Goal: Information Seeking & Learning: Learn about a topic

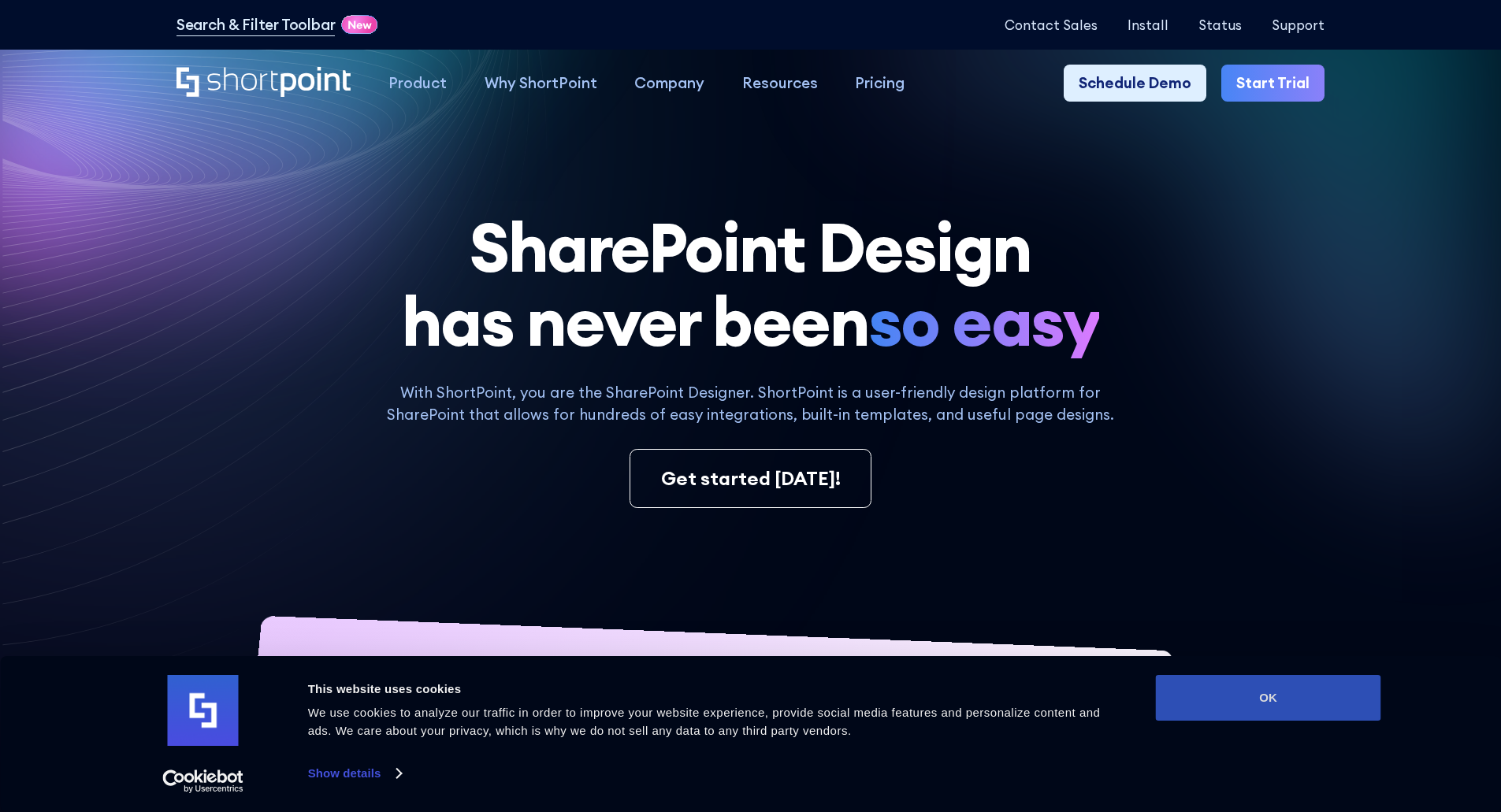
click at [1225, 707] on button "OK" at bounding box center [1269, 698] width 226 height 46
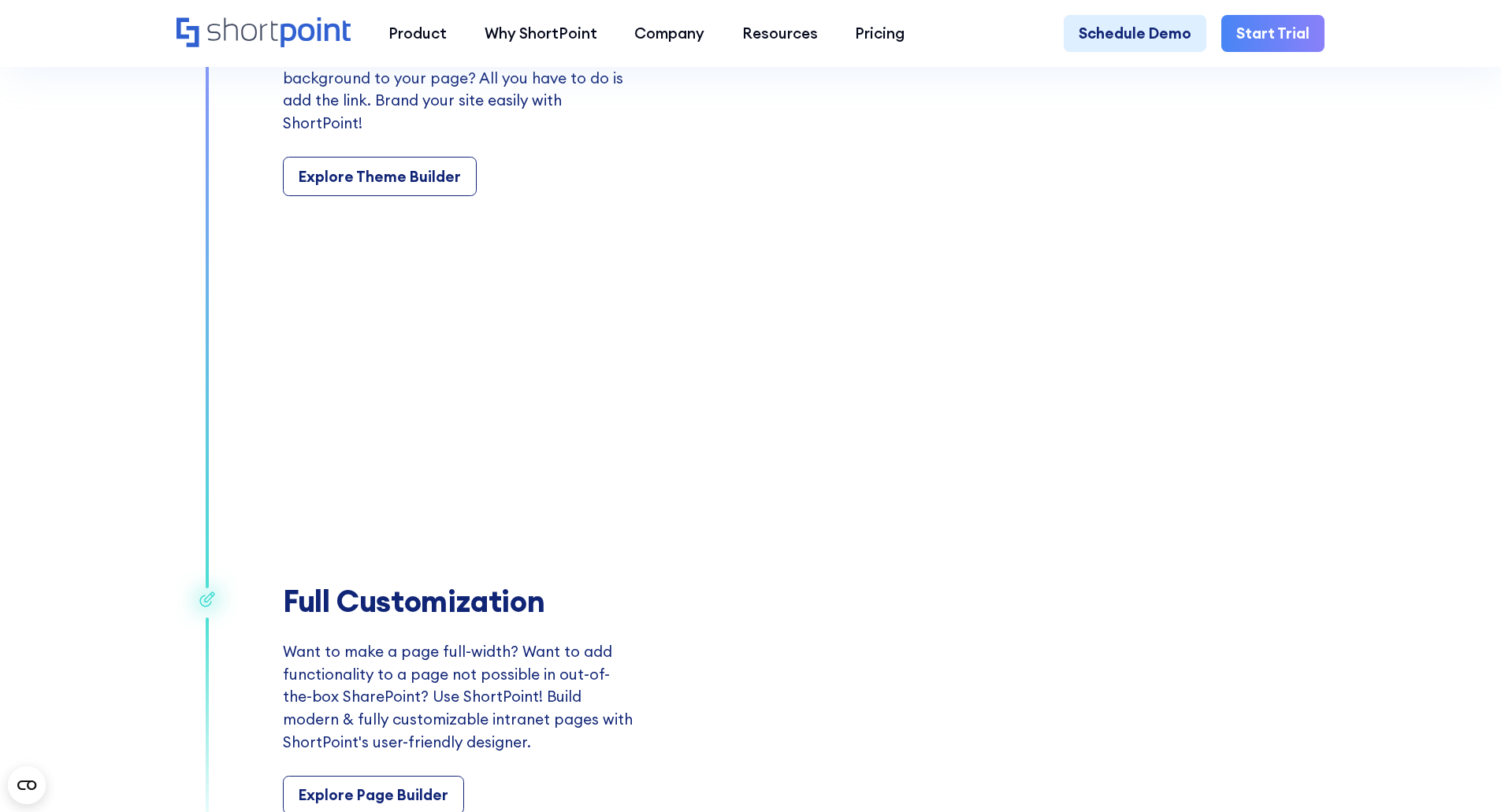
scroll to position [2836, 0]
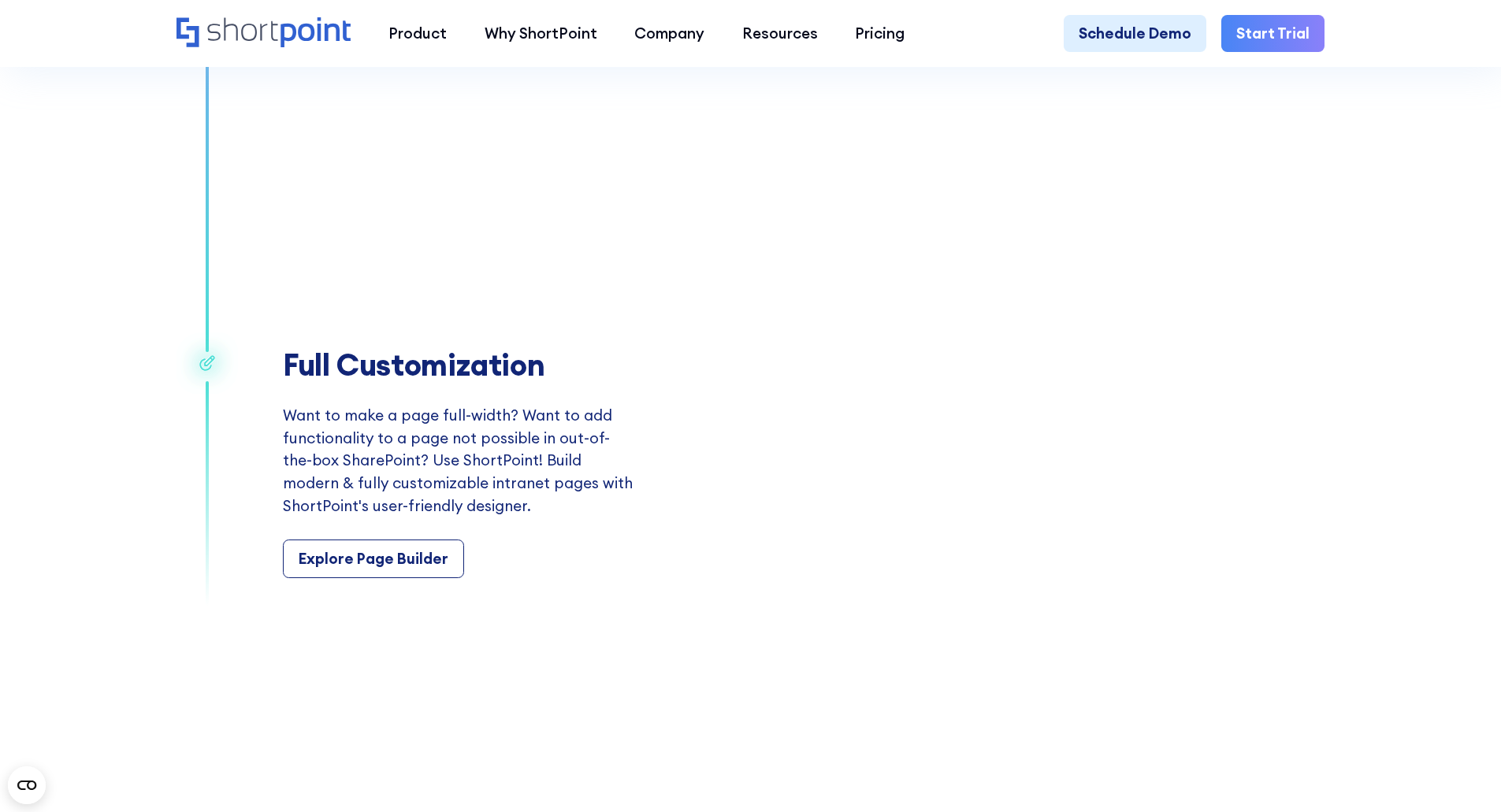
click at [527, 13] on div "Product works with SharePoint Microsoft Teams SAP Explore Templates Elements In…" at bounding box center [750, 34] width 1501 height 68
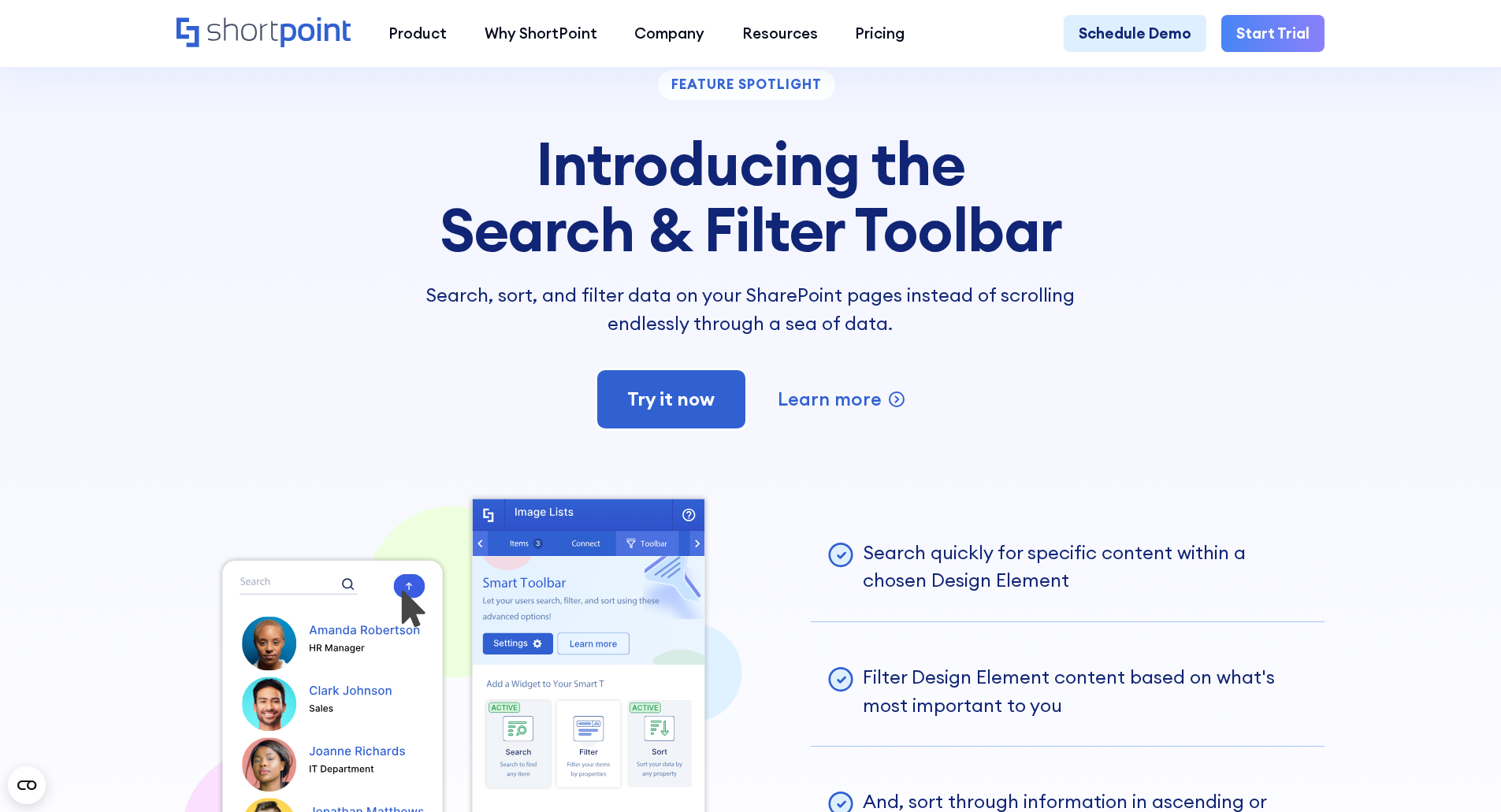
scroll to position [4175, 0]
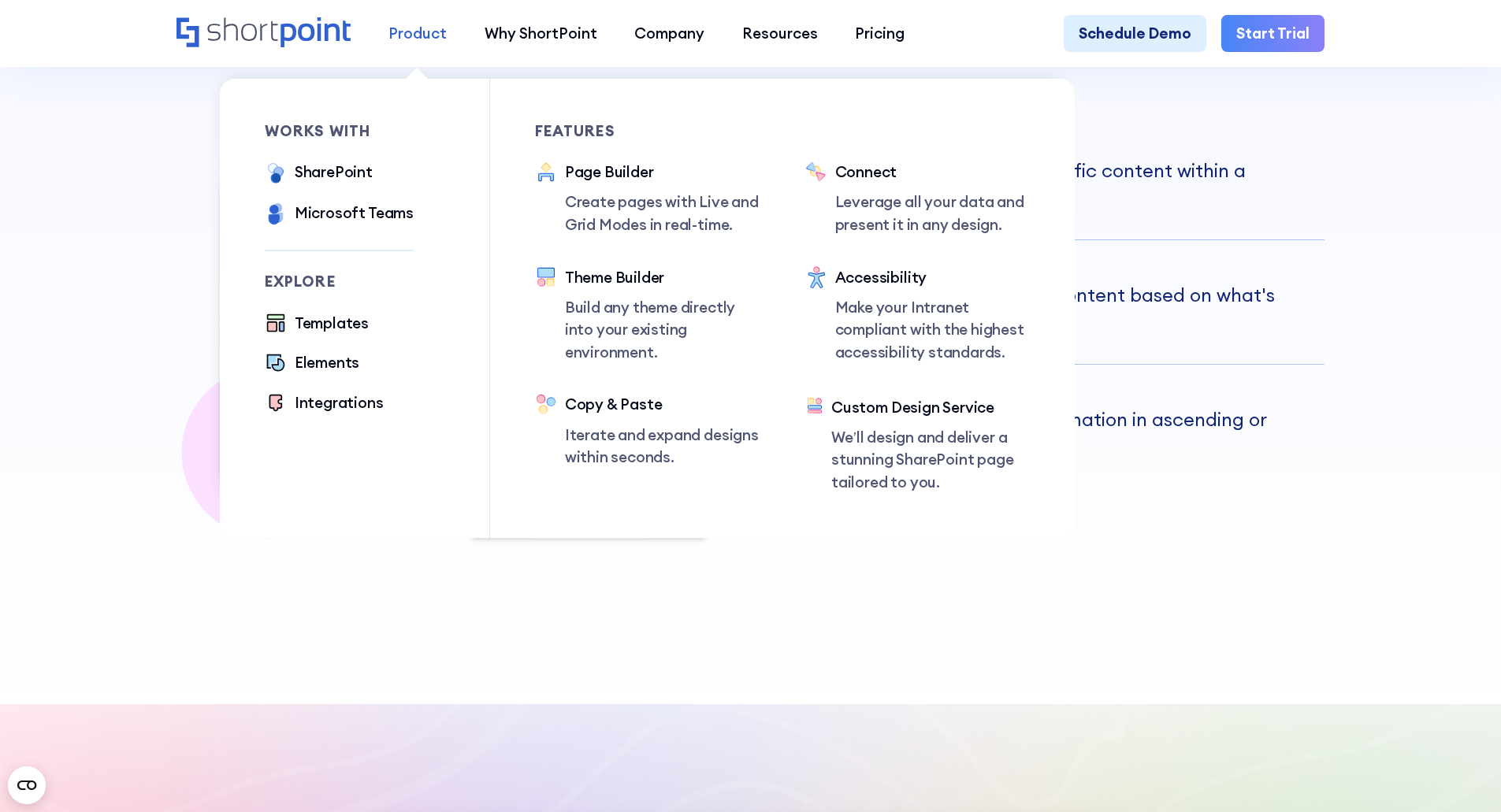
click at [438, 21] on link "Product" at bounding box center [417, 33] width 96 height 38
click at [321, 176] on div "SharePoint" at bounding box center [333, 172] width 78 height 23
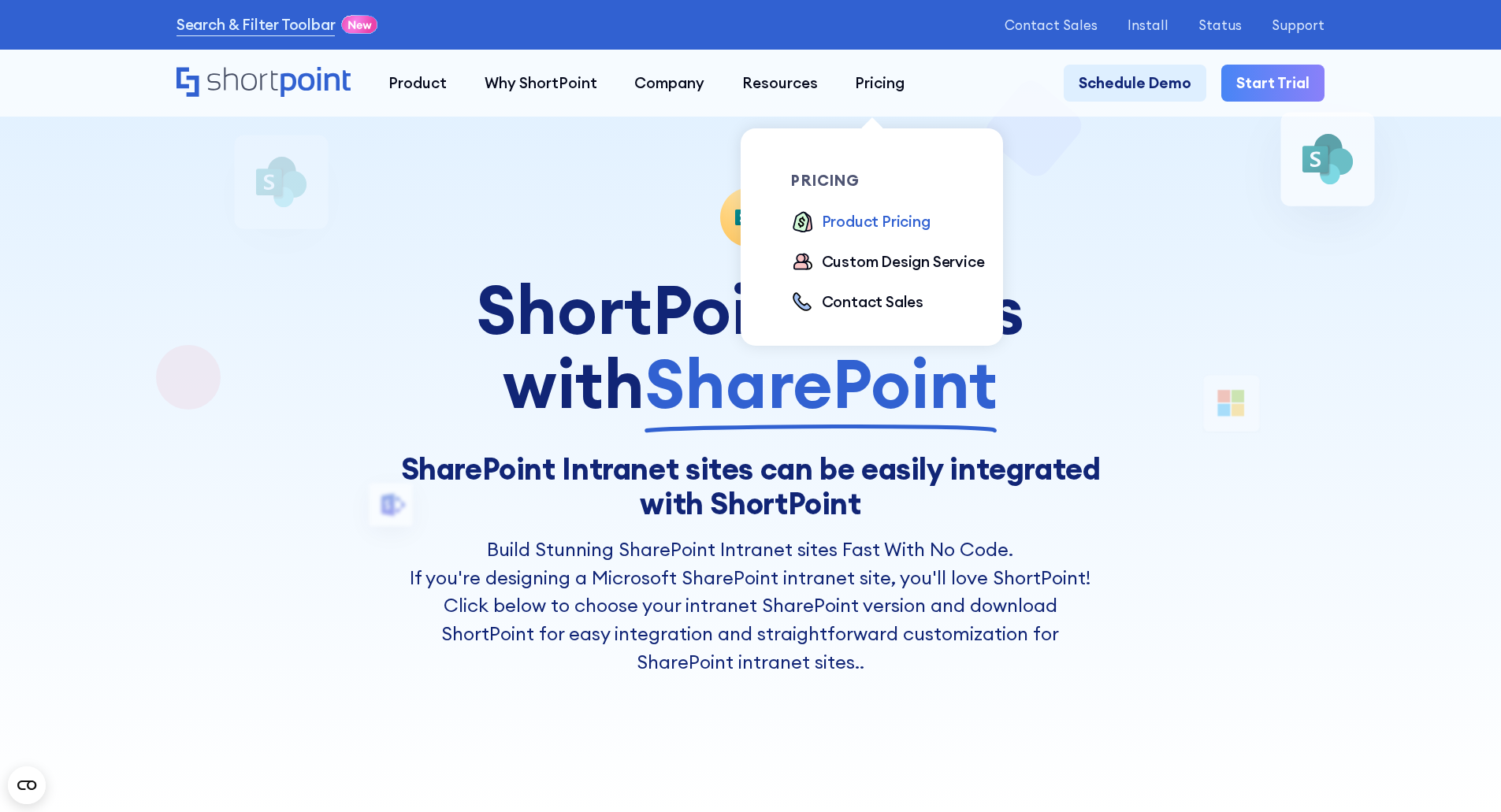
click at [894, 221] on div "Product Pricing" at bounding box center [875, 221] width 108 height 23
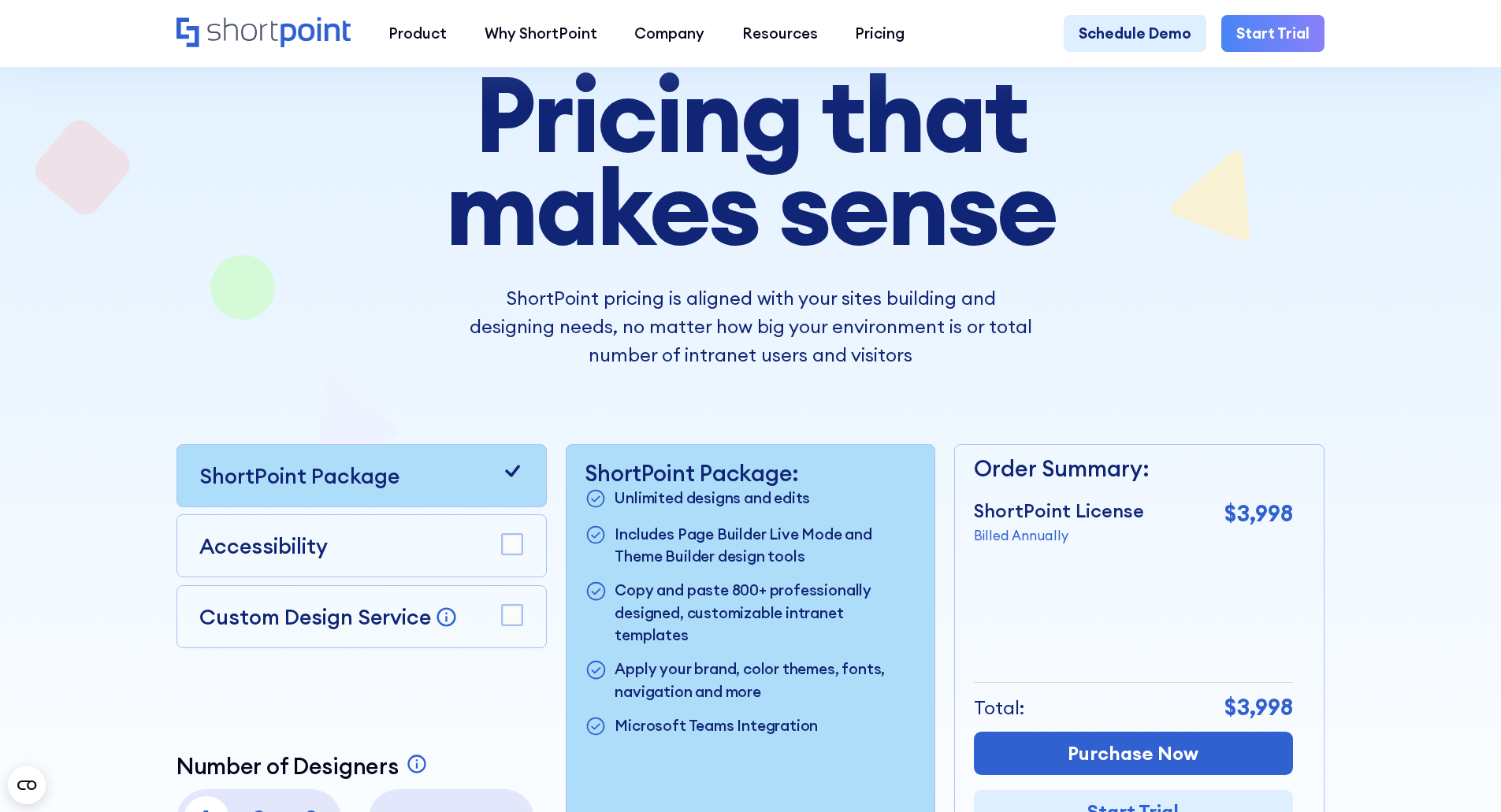
scroll to position [315, 0]
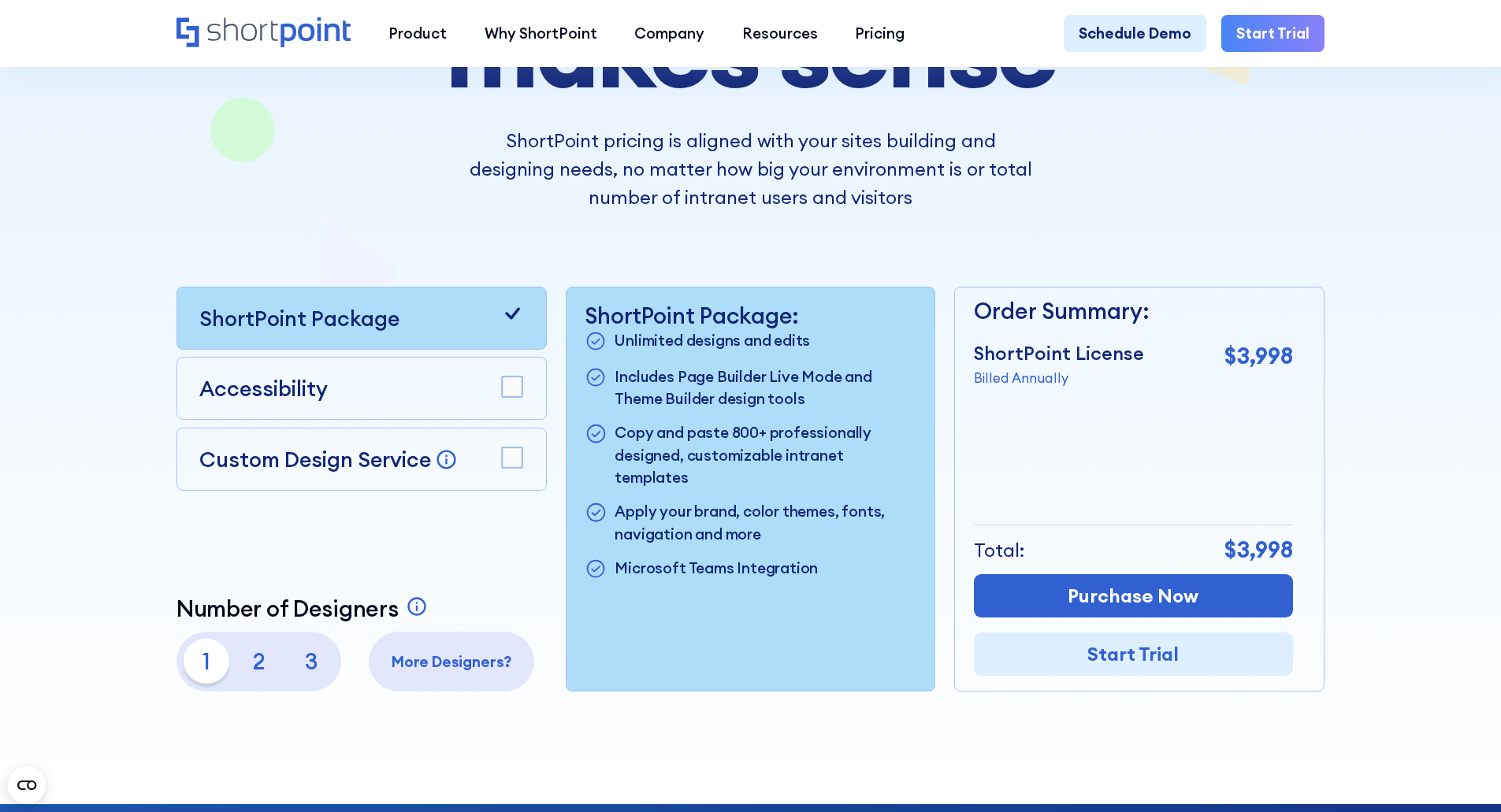
click at [248, 666] on p "2" at bounding box center [259, 661] width 45 height 45
click at [222, 673] on p "1" at bounding box center [206, 661] width 45 height 45
click at [502, 394] on rect at bounding box center [512, 387] width 20 height 20
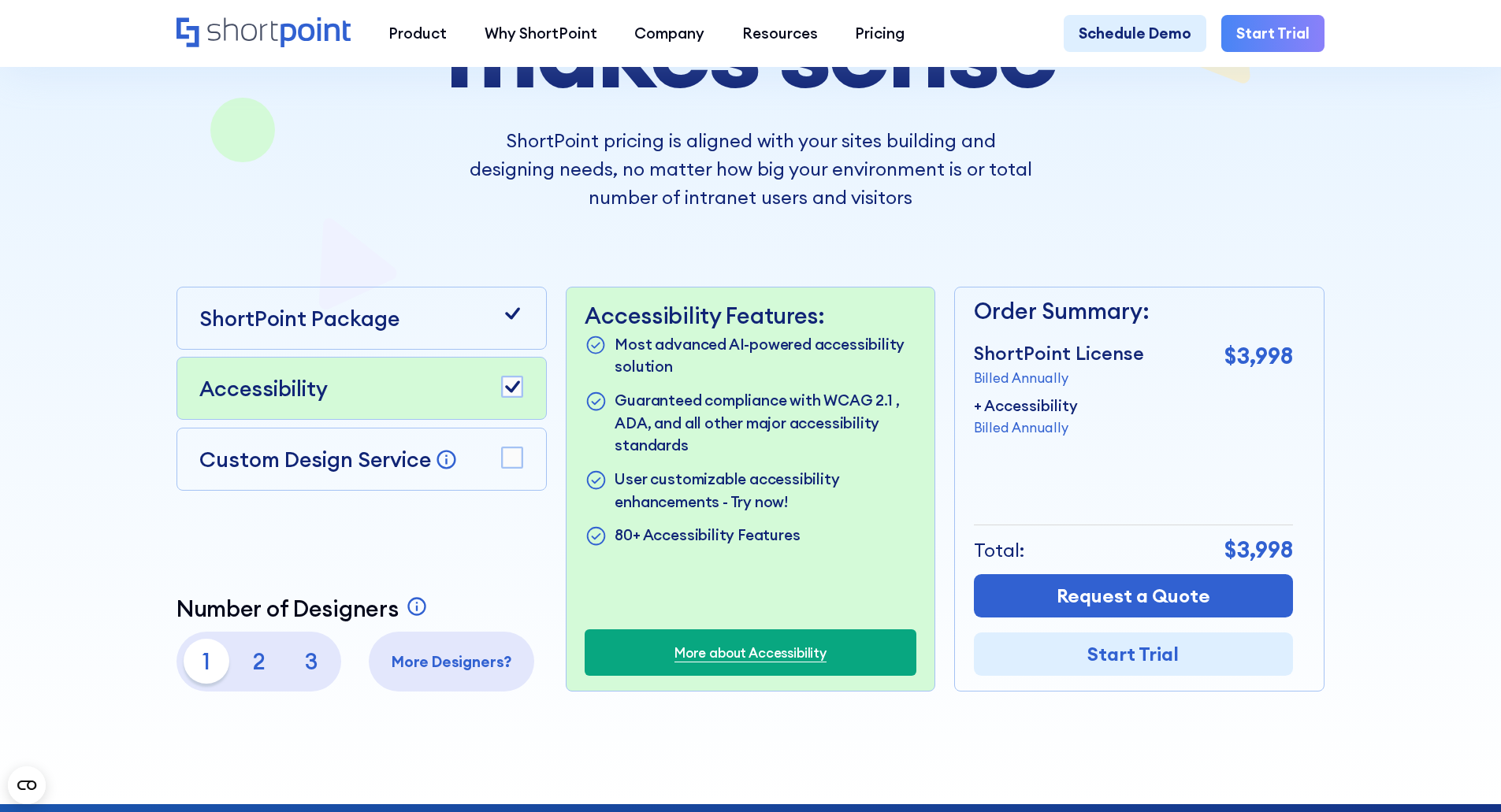
click at [506, 401] on div at bounding box center [512, 388] width 23 height 25
click at [507, 458] on rect at bounding box center [512, 458] width 20 height 20
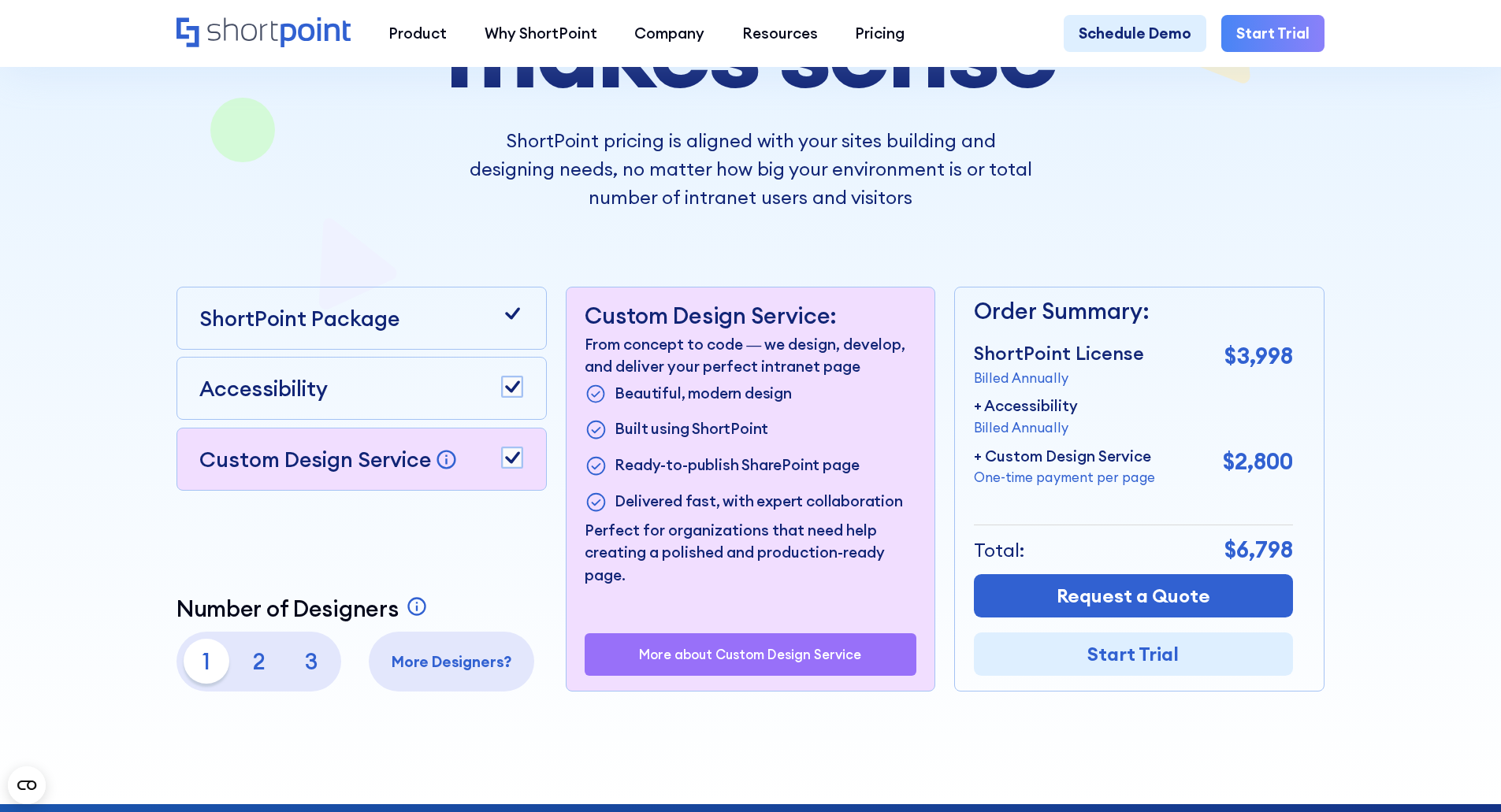
click at [316, 665] on p "3" at bounding box center [311, 661] width 45 height 45
click at [206, 675] on p "1" at bounding box center [206, 661] width 45 height 45
drag, startPoint x: 460, startPoint y: 669, endPoint x: 479, endPoint y: 638, distance: 36.4
click at [461, 669] on p "More Designers?" at bounding box center [451, 662] width 150 height 23
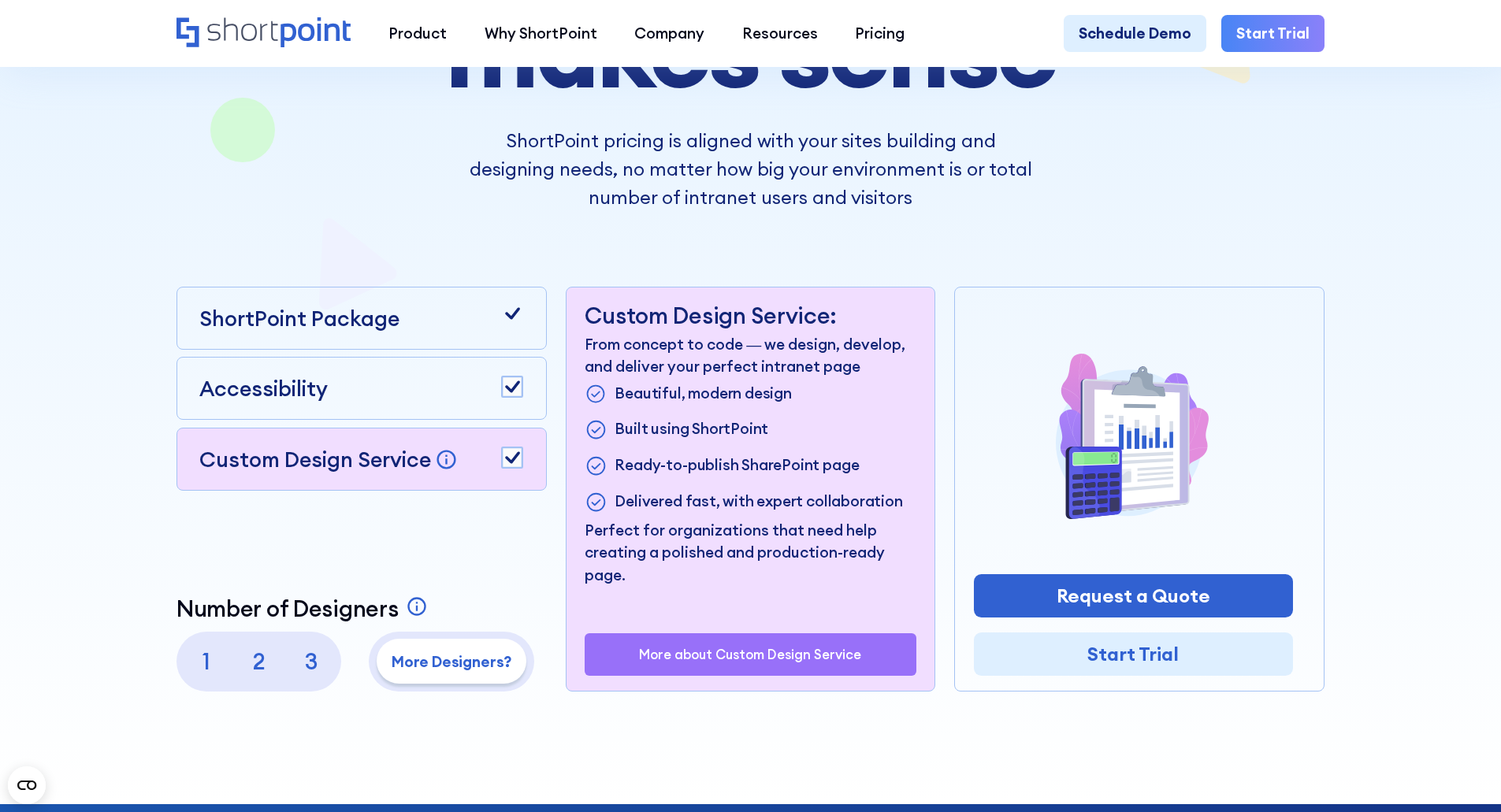
click at [211, 664] on p "1" at bounding box center [206, 661] width 45 height 45
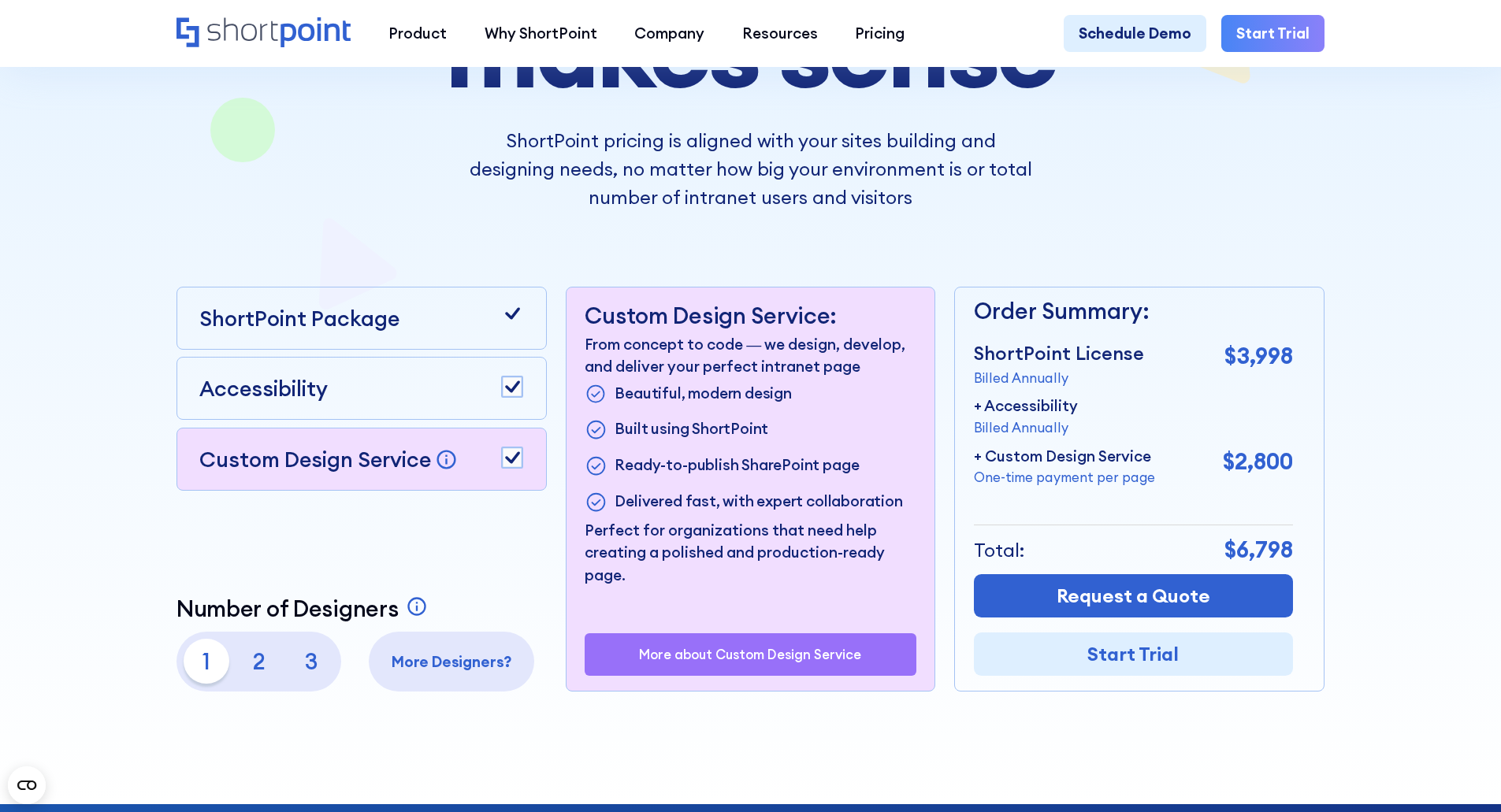
scroll to position [0, 0]
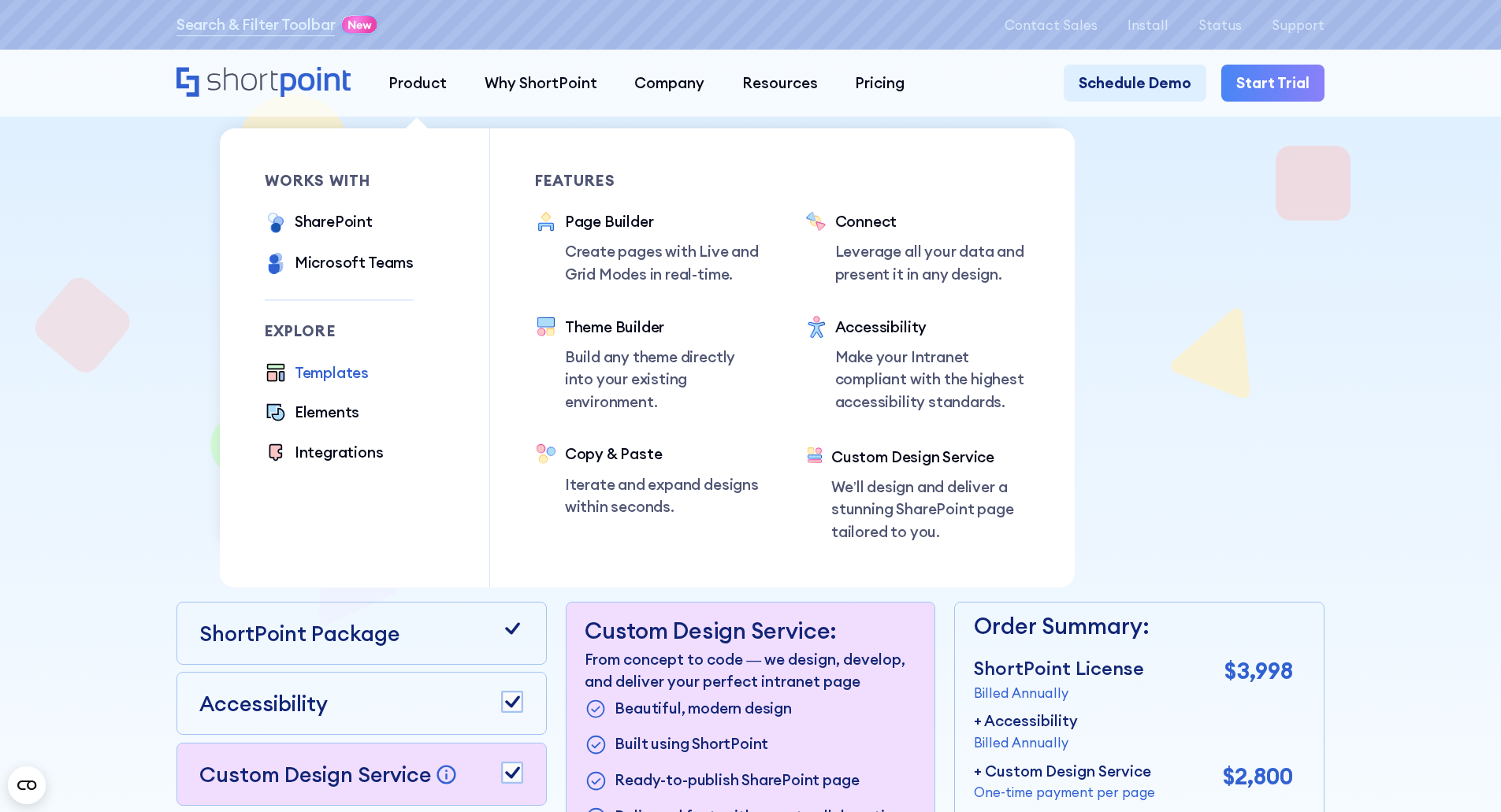
click at [330, 373] on div "Templates" at bounding box center [331, 373] width 74 height 23
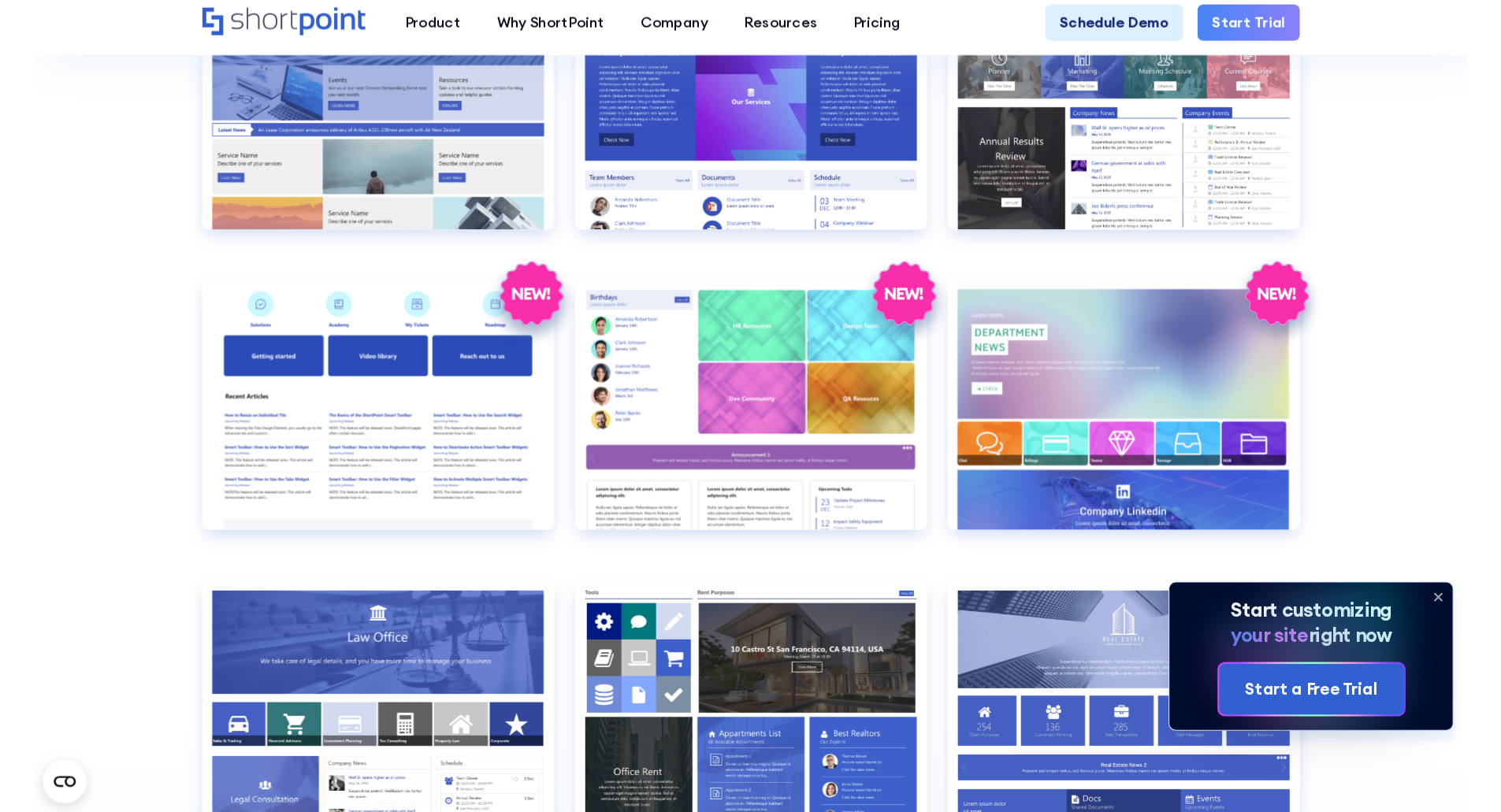
scroll to position [3152, 0]
